Goal: Task Accomplishment & Management: Use online tool/utility

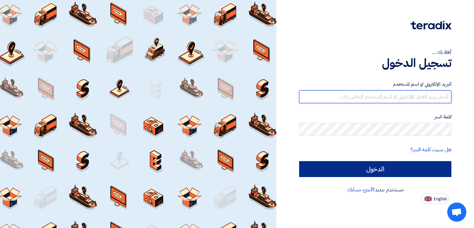
type input "[EMAIL_ADDRESS][DOMAIN_NAME]"
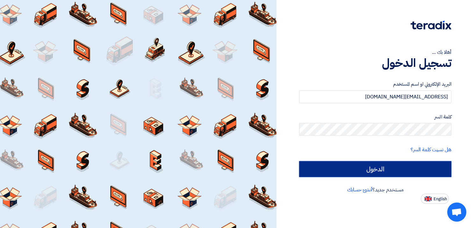
click at [399, 166] on input "الدخول" at bounding box center [375, 169] width 152 height 16
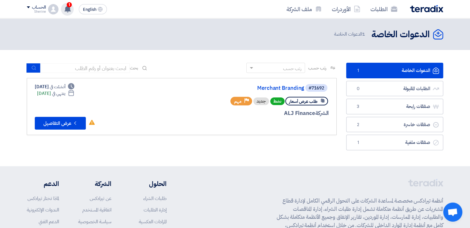
click at [67, 6] on use at bounding box center [67, 8] width 6 height 7
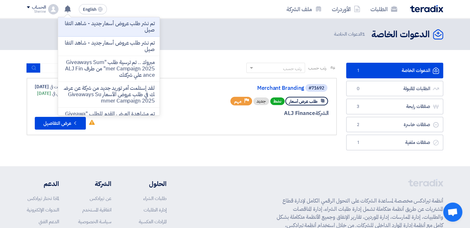
click at [211, 38] on div "الدعوات الخاصة الدعوات الخاصة 1 الدعوات الخاصة" at bounding box center [235, 34] width 416 height 12
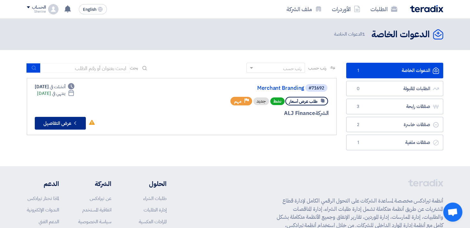
click at [60, 123] on button "Check details عرض التفاصيل" at bounding box center [60, 123] width 51 height 13
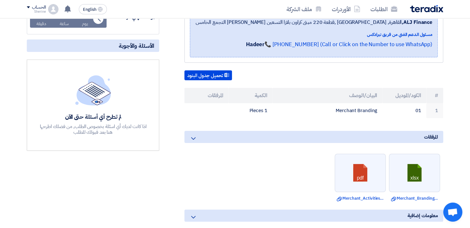
scroll to position [96, 0]
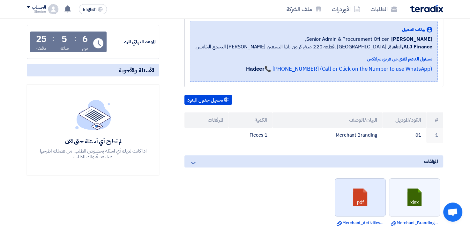
click at [345, 203] on link at bounding box center [360, 198] width 51 height 38
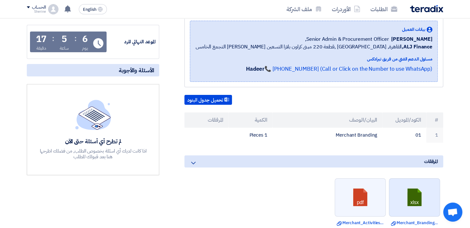
click at [414, 203] on link at bounding box center [414, 198] width 51 height 38
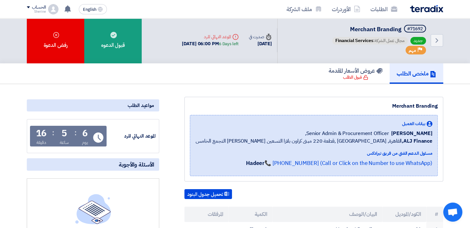
scroll to position [0, 0]
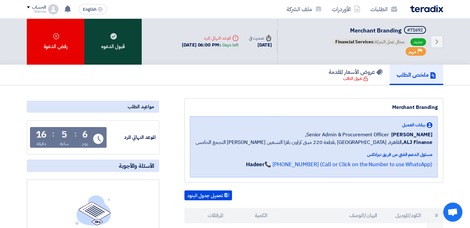
click at [113, 37] on use at bounding box center [113, 36] width 6 height 6
